Goal: Task Accomplishment & Management: Manage account settings

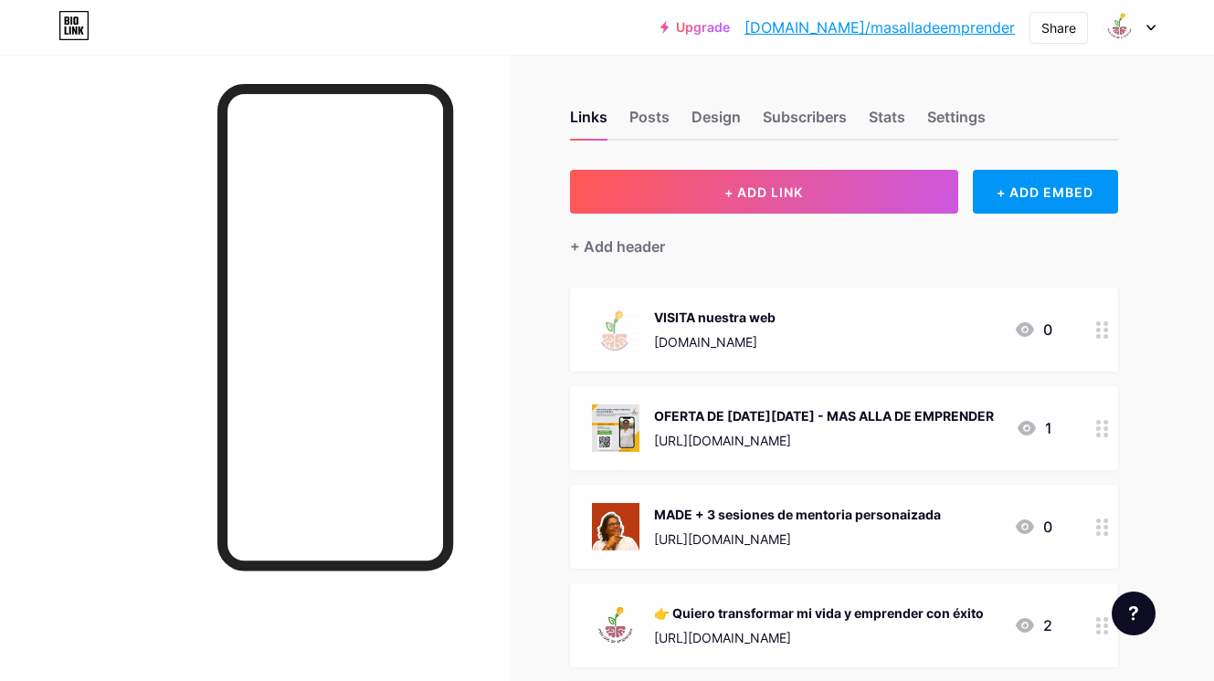
click at [1102, 326] on icon at bounding box center [1102, 330] width 13 height 17
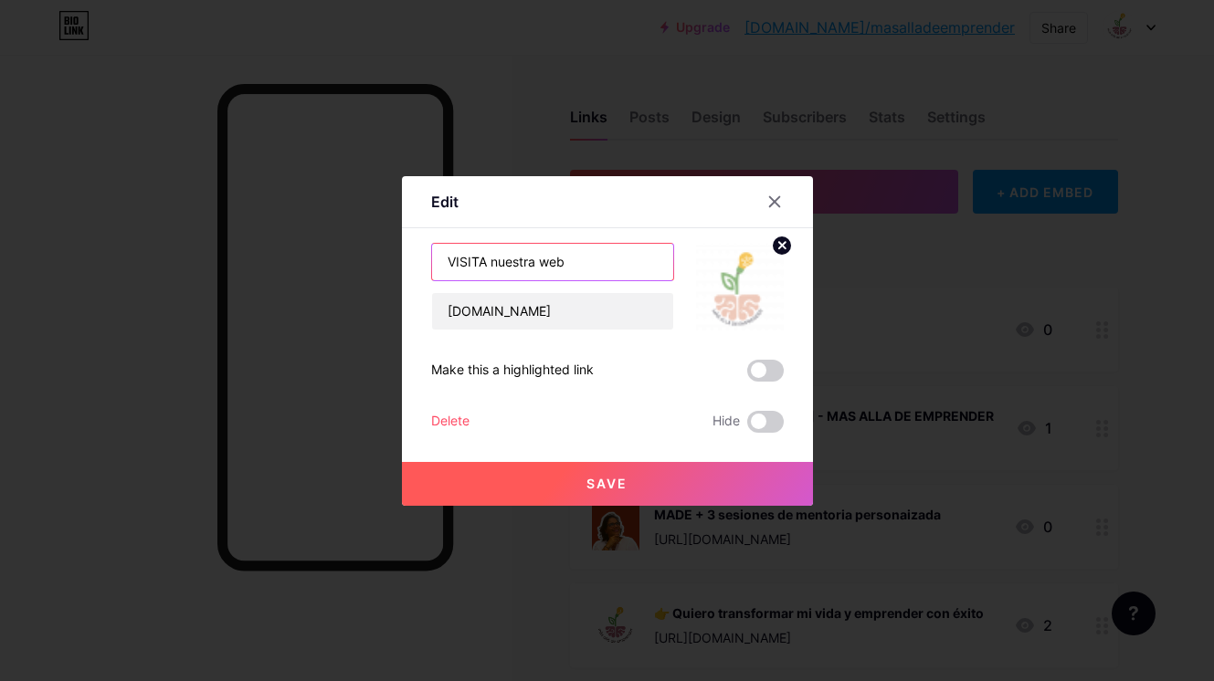
click at [559, 264] on input "VISITA nuestra web" at bounding box center [552, 262] width 241 height 37
drag, startPoint x: 582, startPoint y: 258, endPoint x: 425, endPoint y: 244, distance: 157.8
click at [425, 244] on div "Edit Content YouTube Play YouTube video without leaving your page. ADD Vimeo Pl…" at bounding box center [607, 341] width 411 height 330
type input "CONÓCENOS MEJOR"
click at [611, 481] on span "Save" at bounding box center [606, 484] width 41 height 16
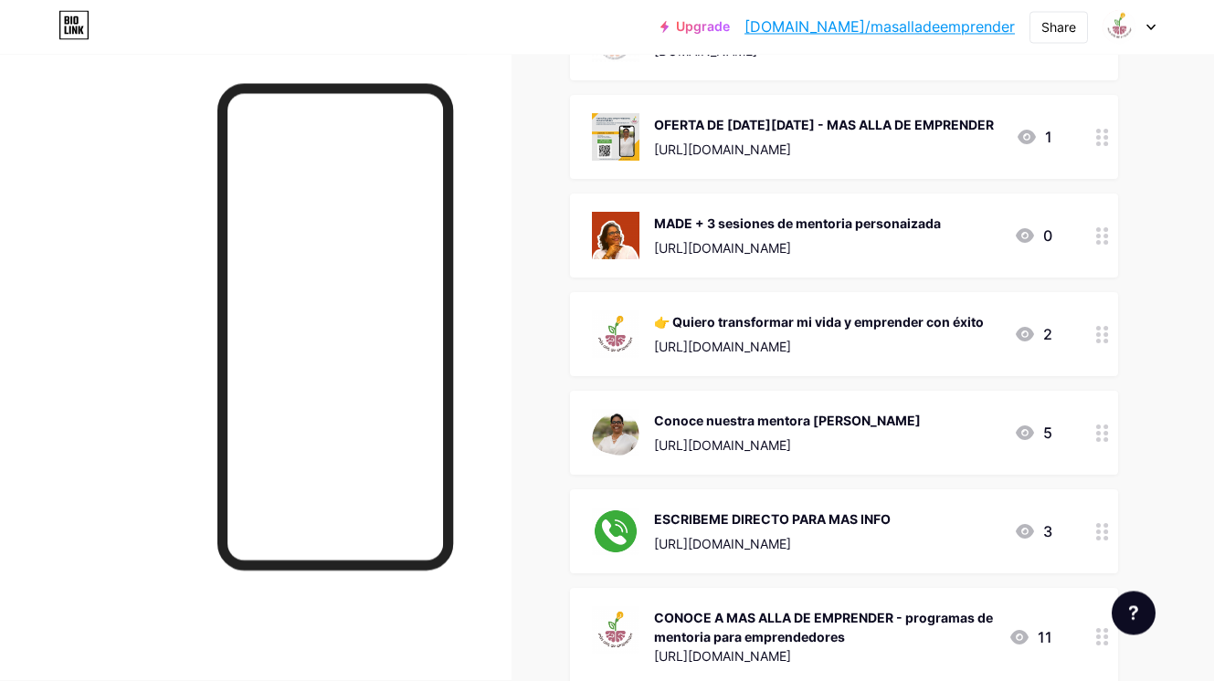
scroll to position [291, 0]
click at [835, 329] on div "👉 Quiero transformar mi vida y emprender con éxito" at bounding box center [819, 321] width 330 height 19
click at [608, 480] on span "Save" at bounding box center [606, 484] width 41 height 16
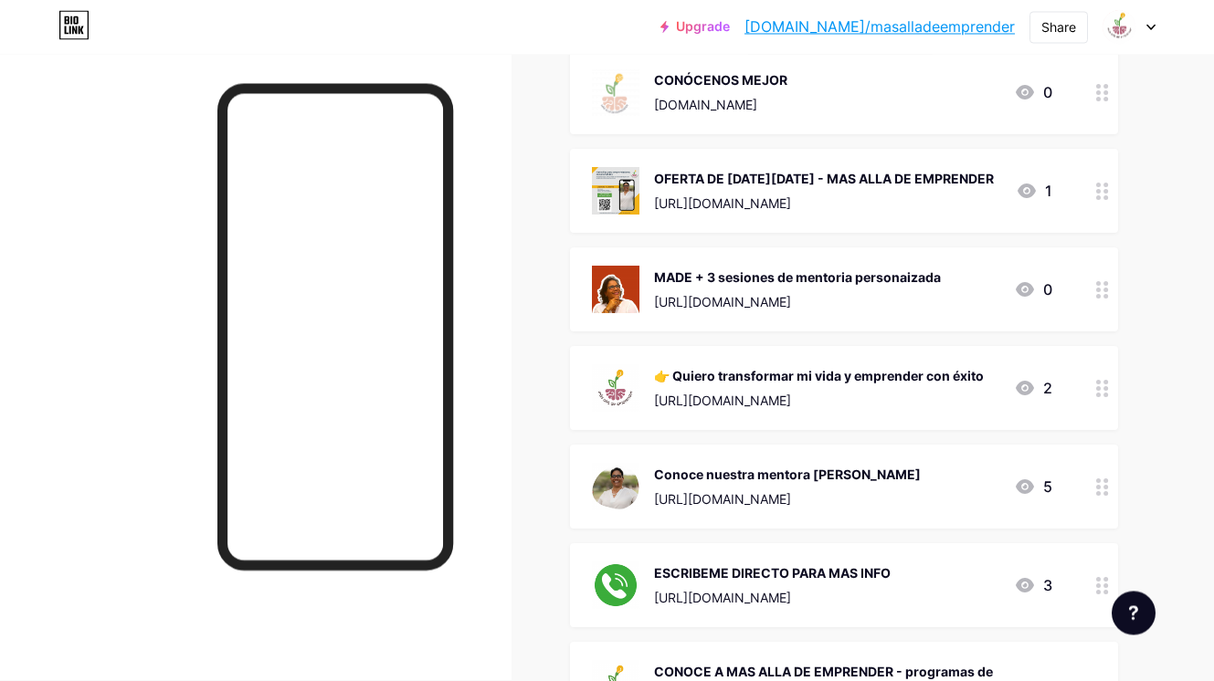
scroll to position [239, 0]
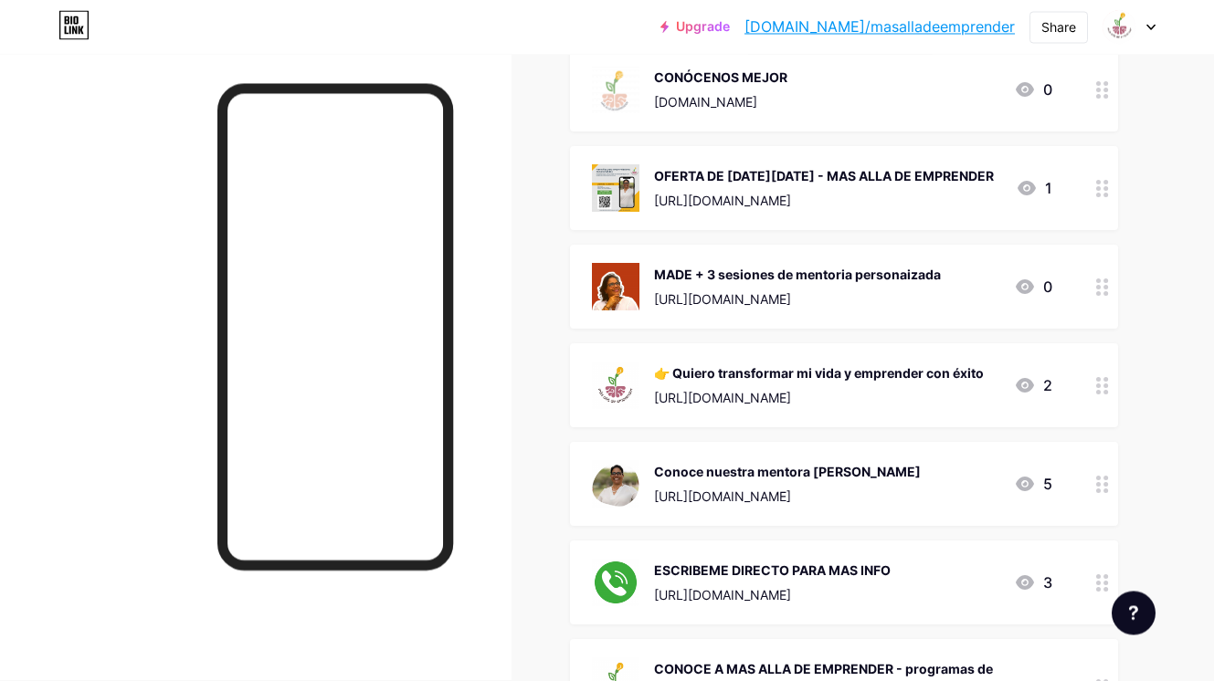
click at [838, 378] on div "👉 Quiero transformar mi vida y emprender con éxito" at bounding box center [819, 373] width 330 height 19
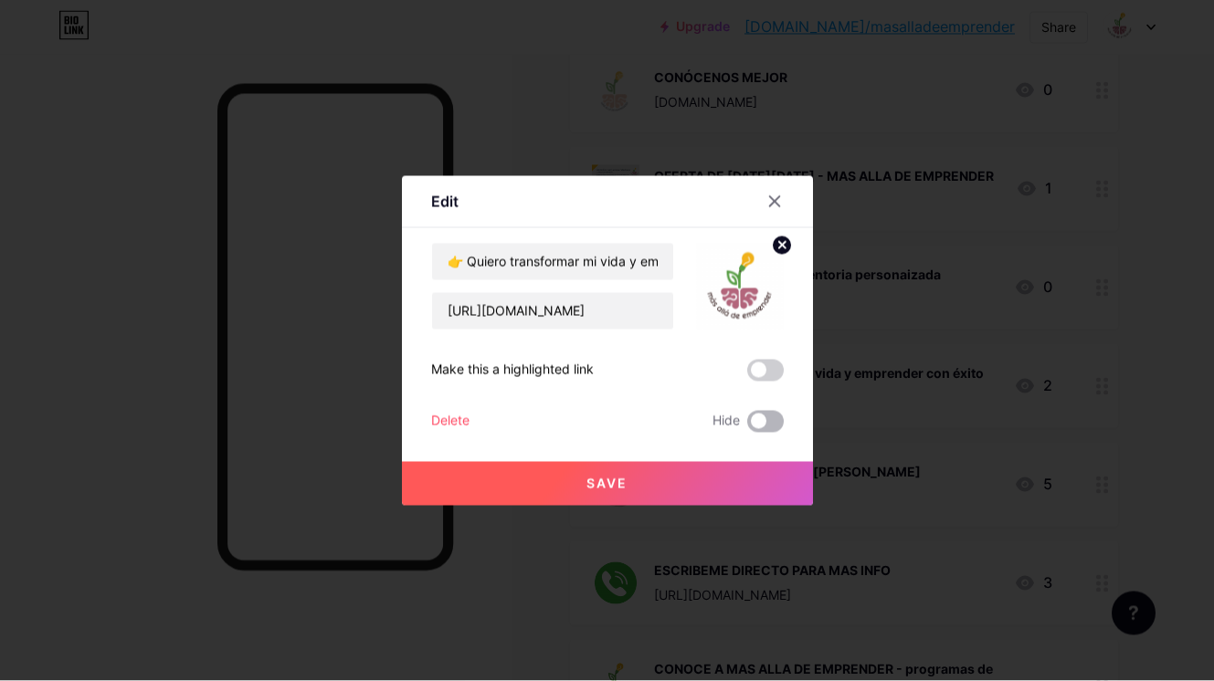
click at [749, 426] on span at bounding box center [765, 422] width 37 height 22
click at [747, 427] on input "checkbox" at bounding box center [747, 427] width 0 height 0
click at [621, 481] on span "Save" at bounding box center [606, 484] width 41 height 16
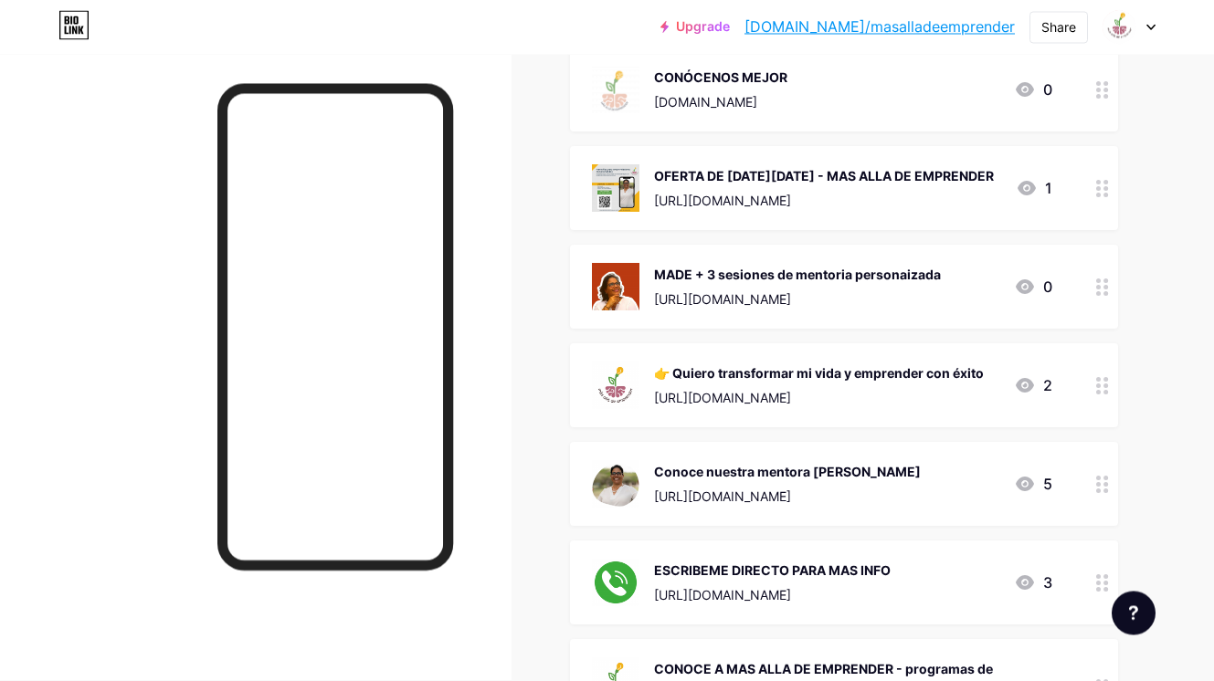
click at [849, 376] on div "👉 Quiero transformar mi vida y emprender con éxito" at bounding box center [819, 373] width 330 height 19
click at [772, 418] on span at bounding box center [765, 422] width 37 height 22
click at [747, 427] on input "checkbox" at bounding box center [747, 427] width 0 height 0
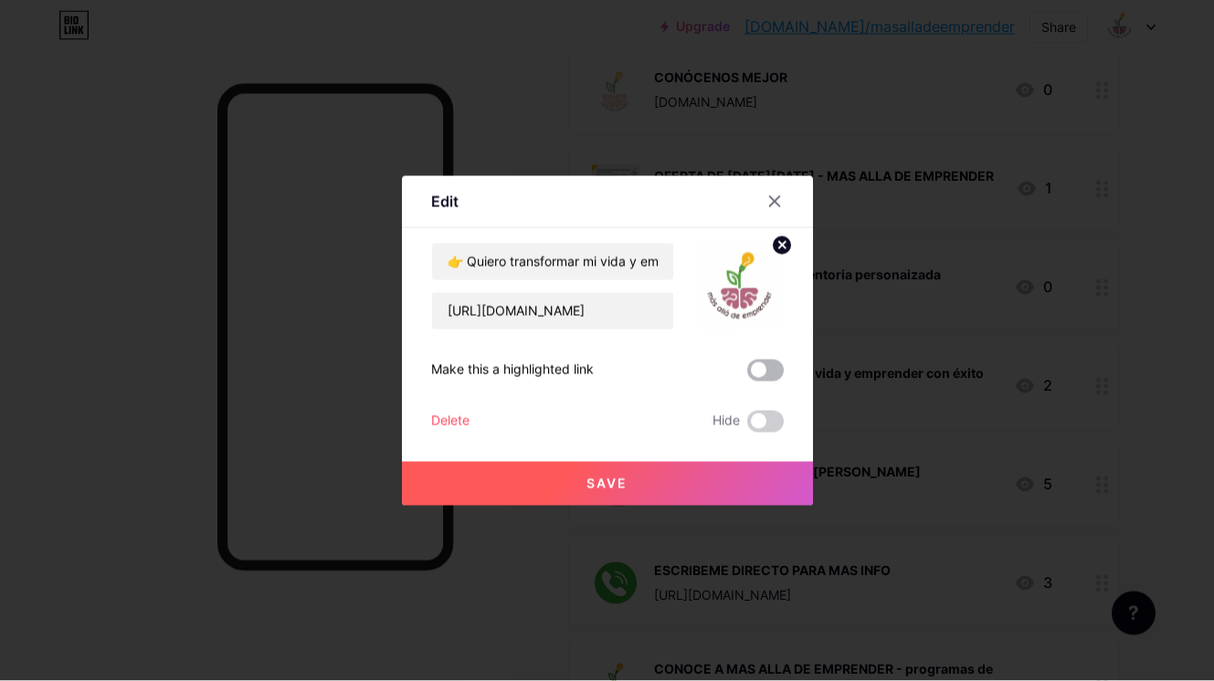
click at [760, 365] on span at bounding box center [765, 371] width 37 height 22
click at [747, 375] on input "checkbox" at bounding box center [747, 375] width 0 height 0
click at [605, 481] on span "Save" at bounding box center [606, 484] width 41 height 16
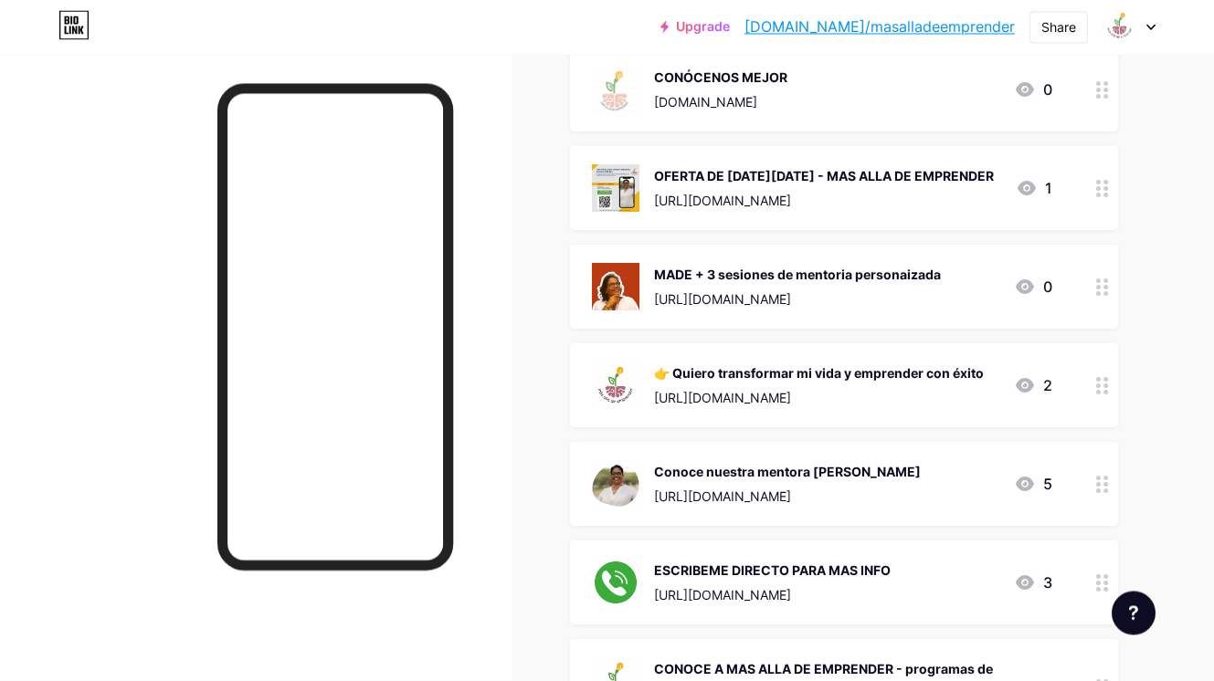
click at [529, 623] on div "Links Posts Design Subscribers Stats Settings + ADD LINK + ADD EMBED + Add head…" at bounding box center [597, 476] width 1195 height 1322
click at [1130, 655] on div "Links Posts Design Subscribers Stats Settings + ADD LINK + ADD EMBED + Add head…" at bounding box center [597, 476] width 1195 height 1322
